Goal: Navigation & Orientation: Find specific page/section

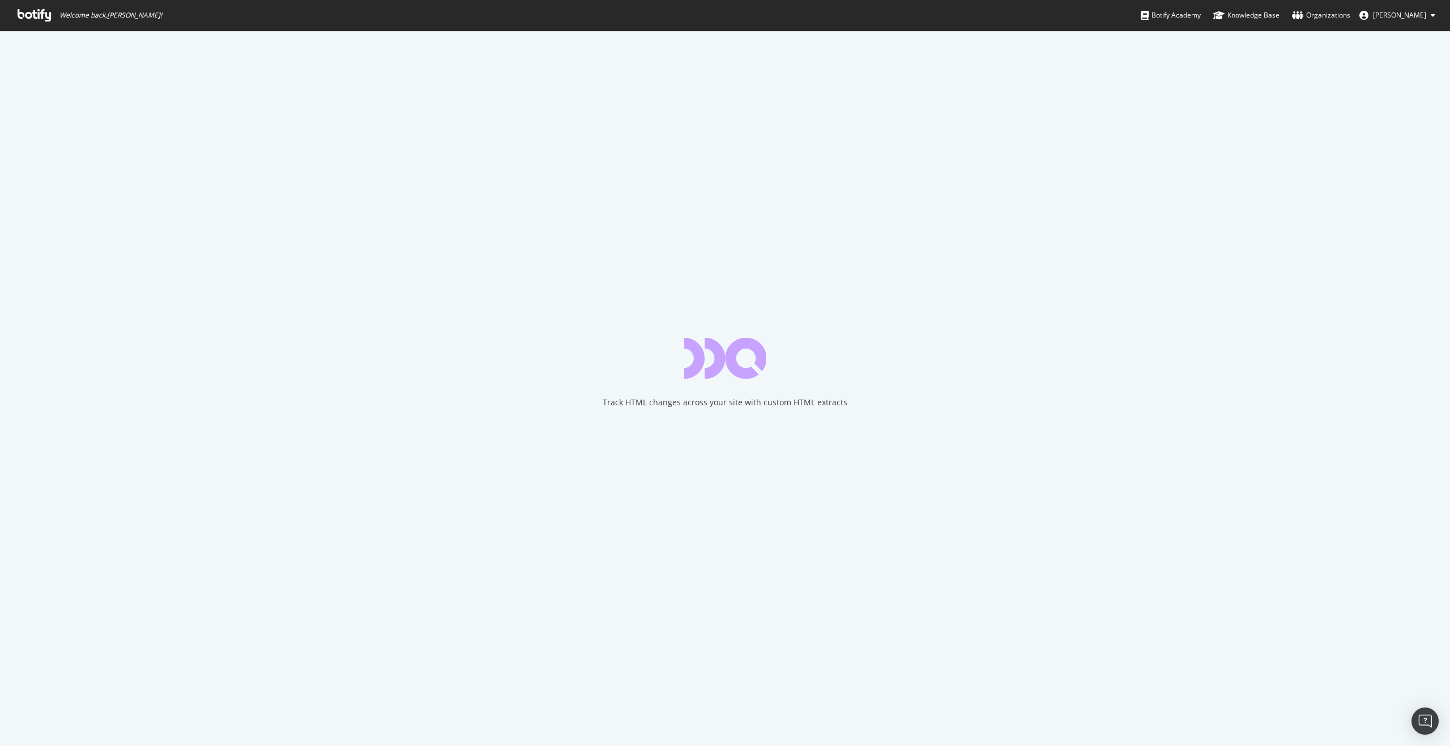
click at [43, 25] on span "Welcome back, [PERSON_NAME] !" at bounding box center [89, 15] width 163 height 31
click at [39, 20] on icon at bounding box center [34, 15] width 33 height 12
click at [36, 16] on icon at bounding box center [34, 15] width 33 height 12
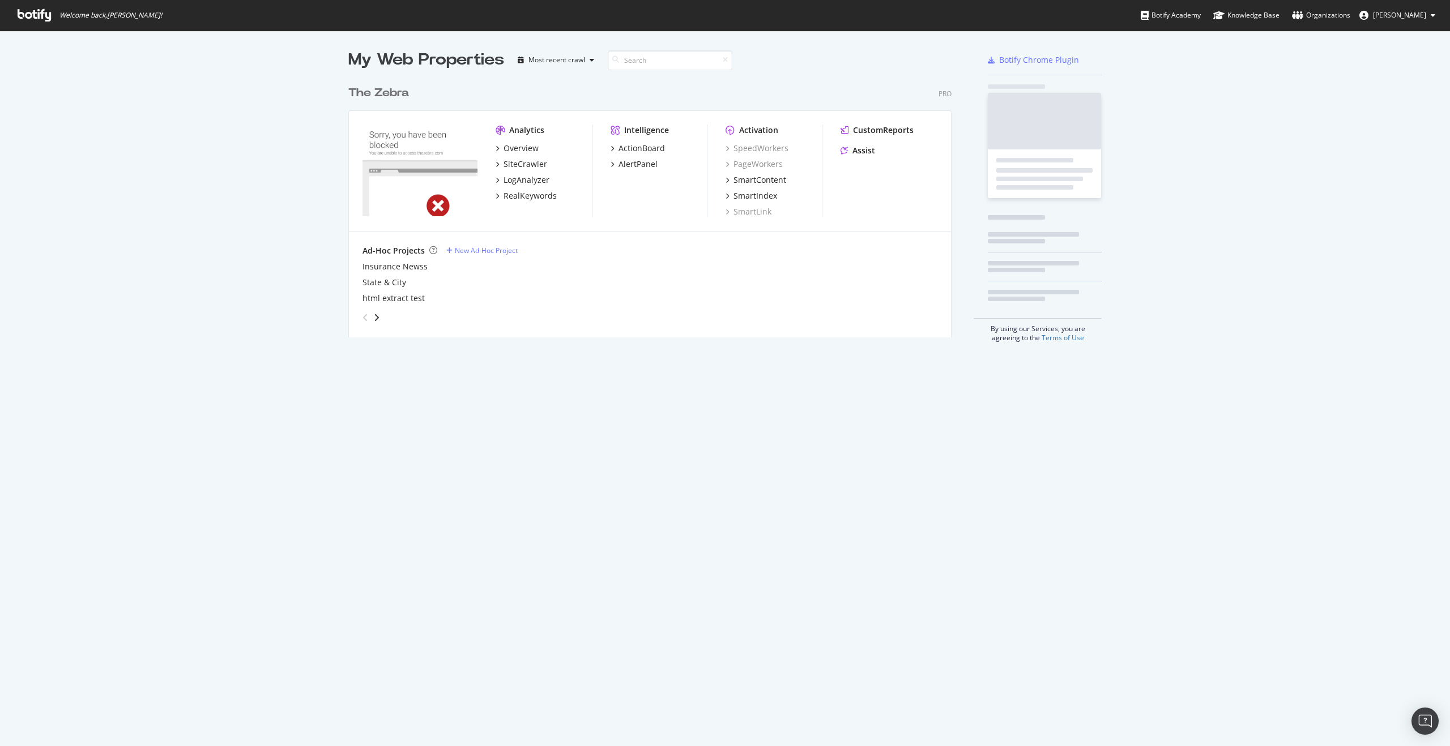
scroll to position [258, 604]
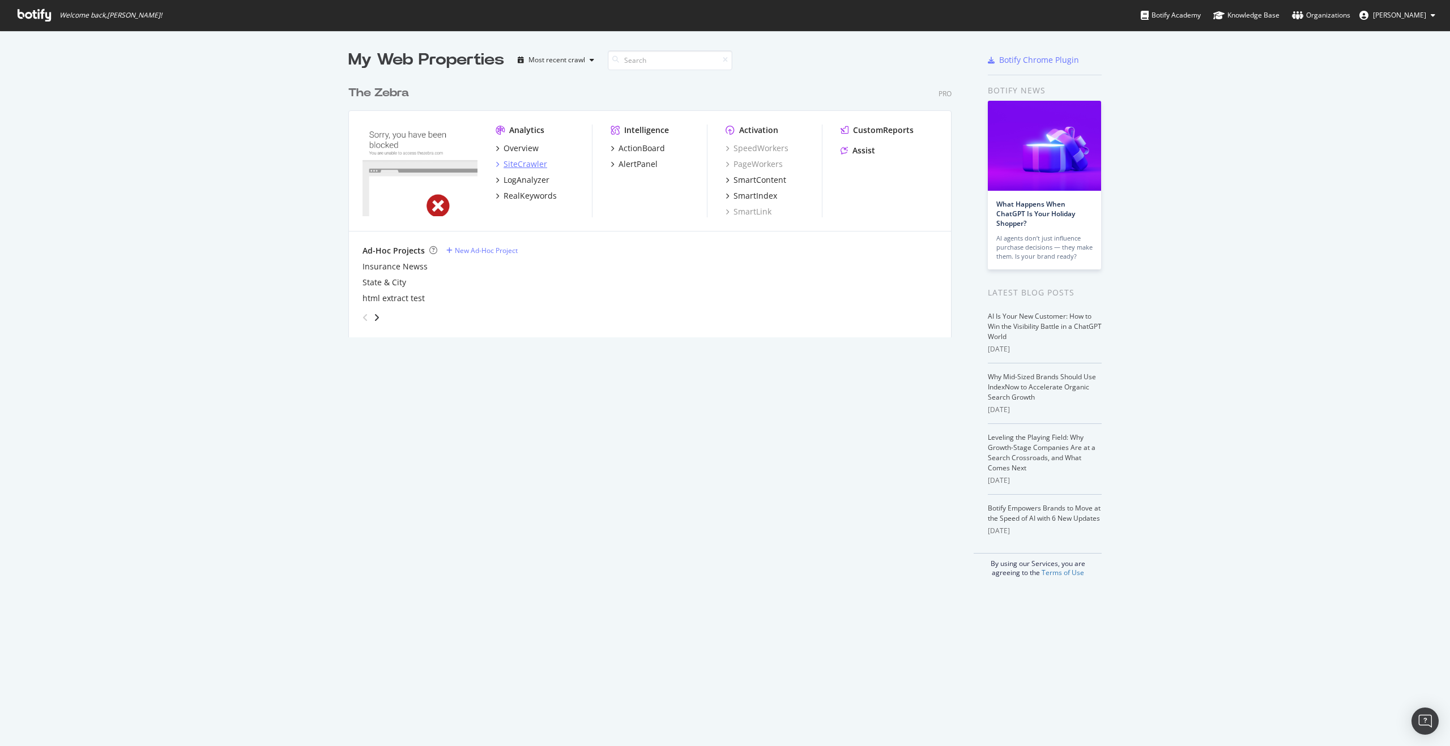
click at [525, 164] on div "SiteCrawler" at bounding box center [525, 164] width 44 height 11
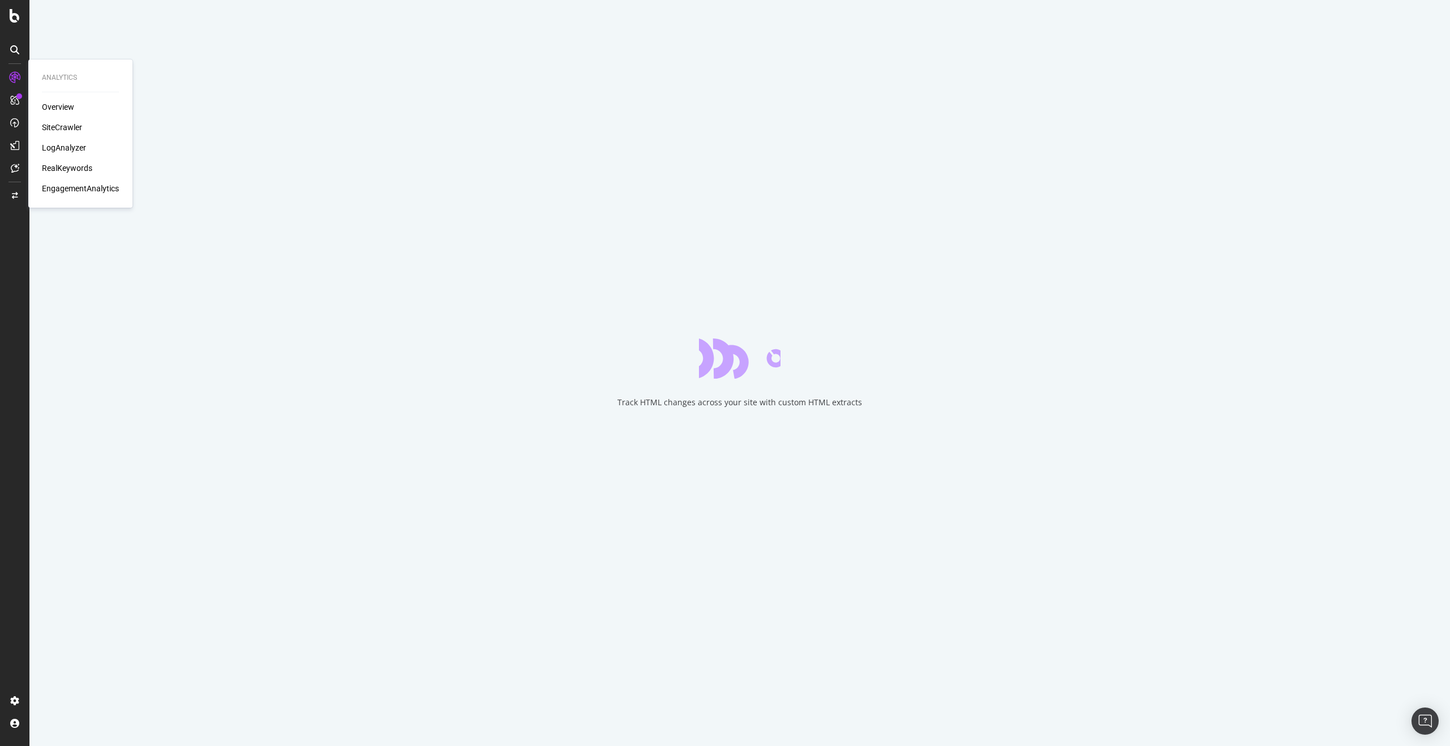
click at [74, 126] on div "SiteCrawler" at bounding box center [62, 127] width 40 height 11
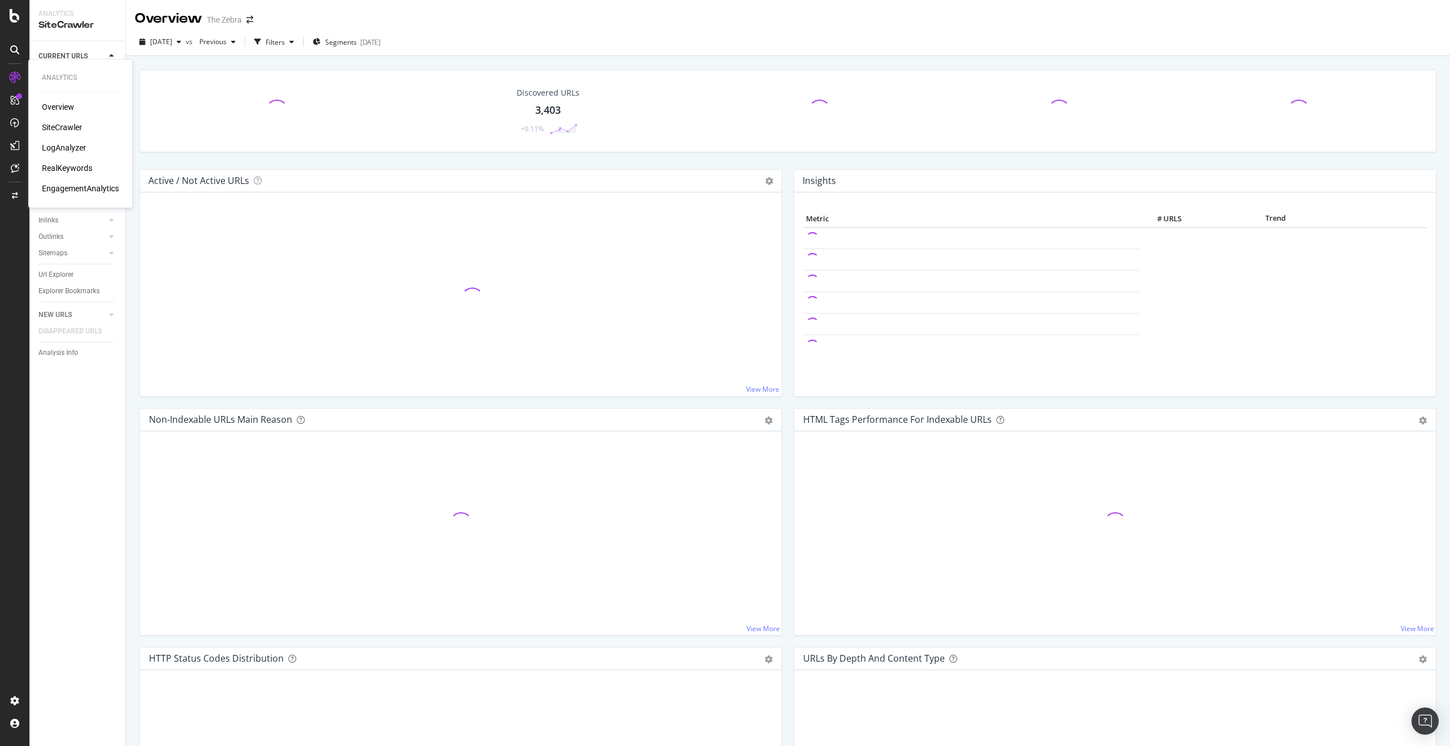
click at [59, 149] on div "LogAnalyzer" at bounding box center [64, 147] width 44 height 11
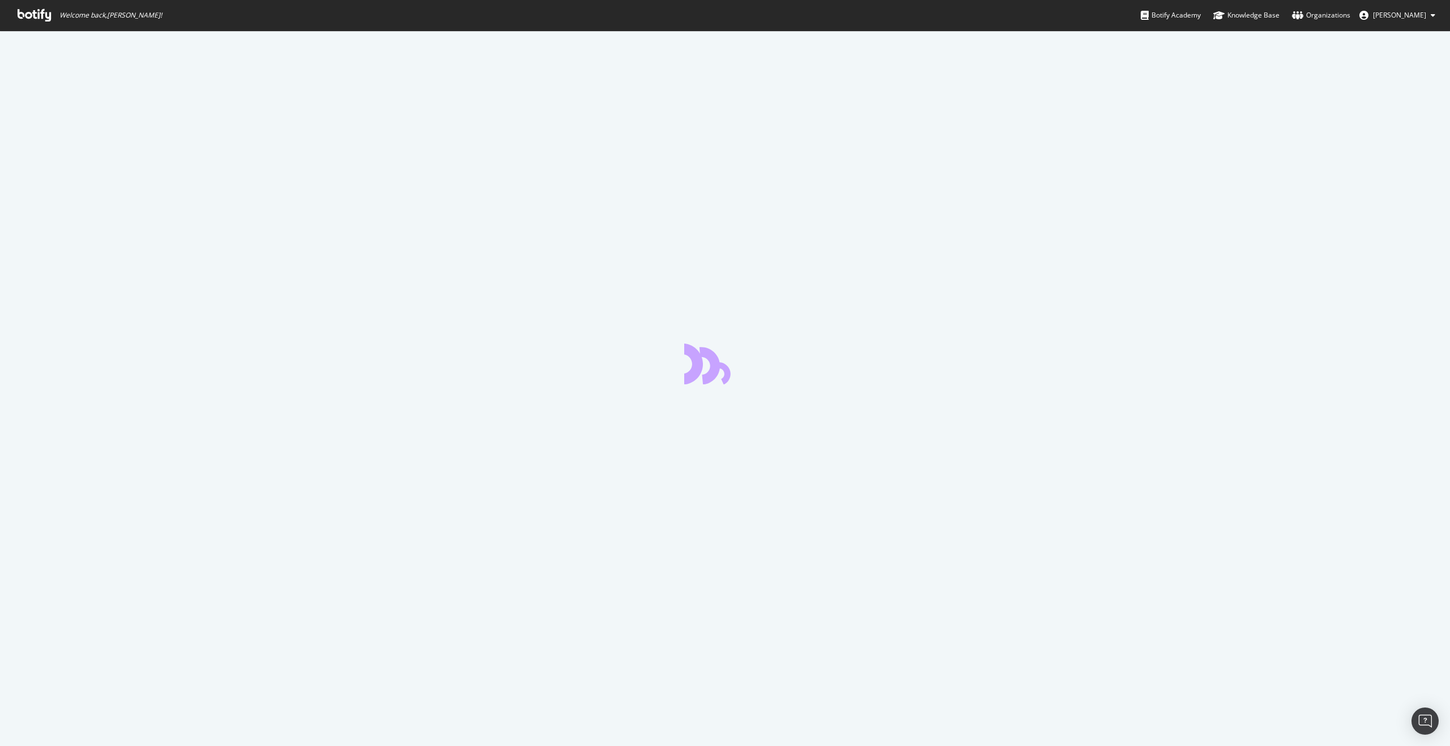
click at [22, 6] on span "Welcome back, [PERSON_NAME] !" at bounding box center [89, 15] width 163 height 31
click at [24, 10] on icon at bounding box center [34, 15] width 33 height 12
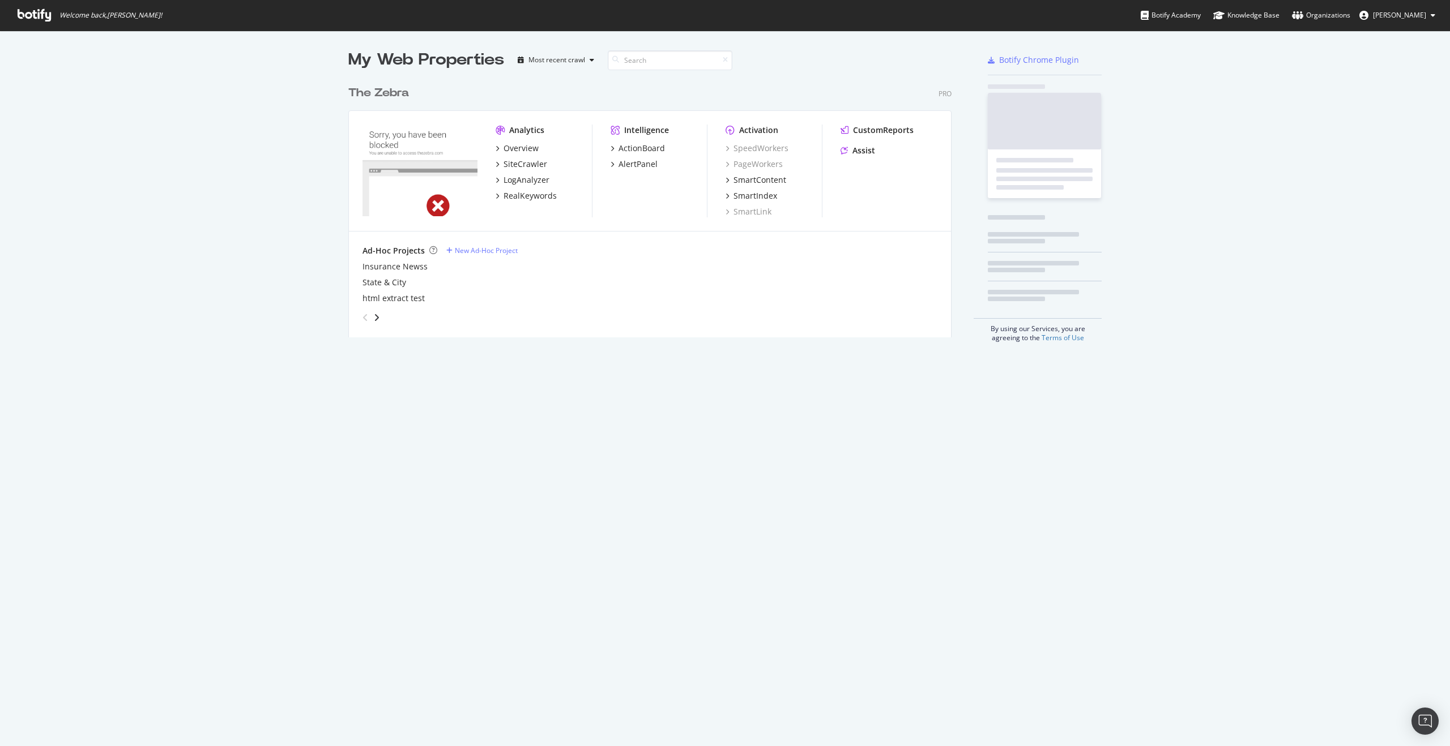
scroll to position [266, 612]
